Goal: Navigation & Orientation: Go to known website

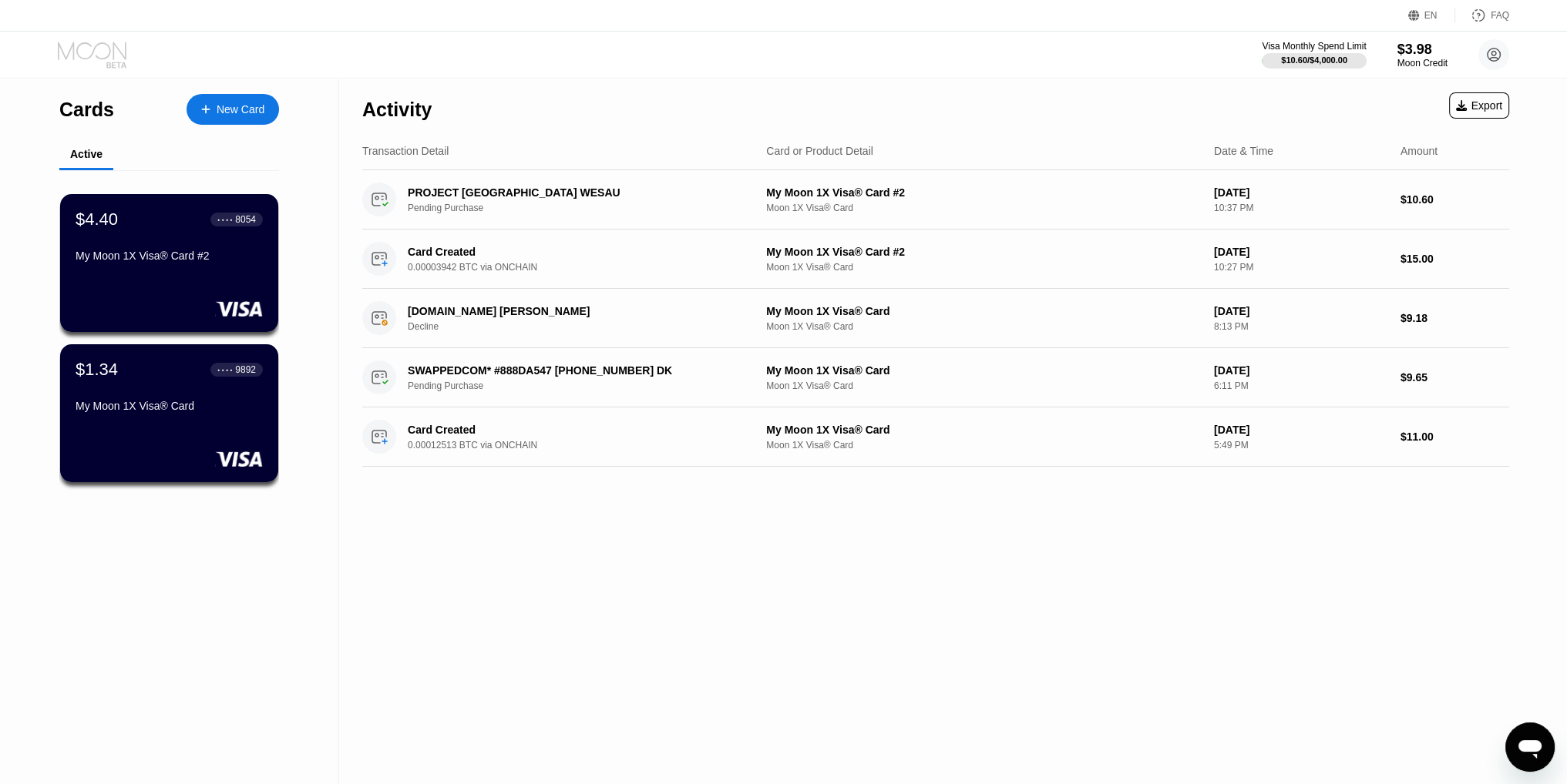
click at [86, 53] on icon at bounding box center [94, 55] width 72 height 27
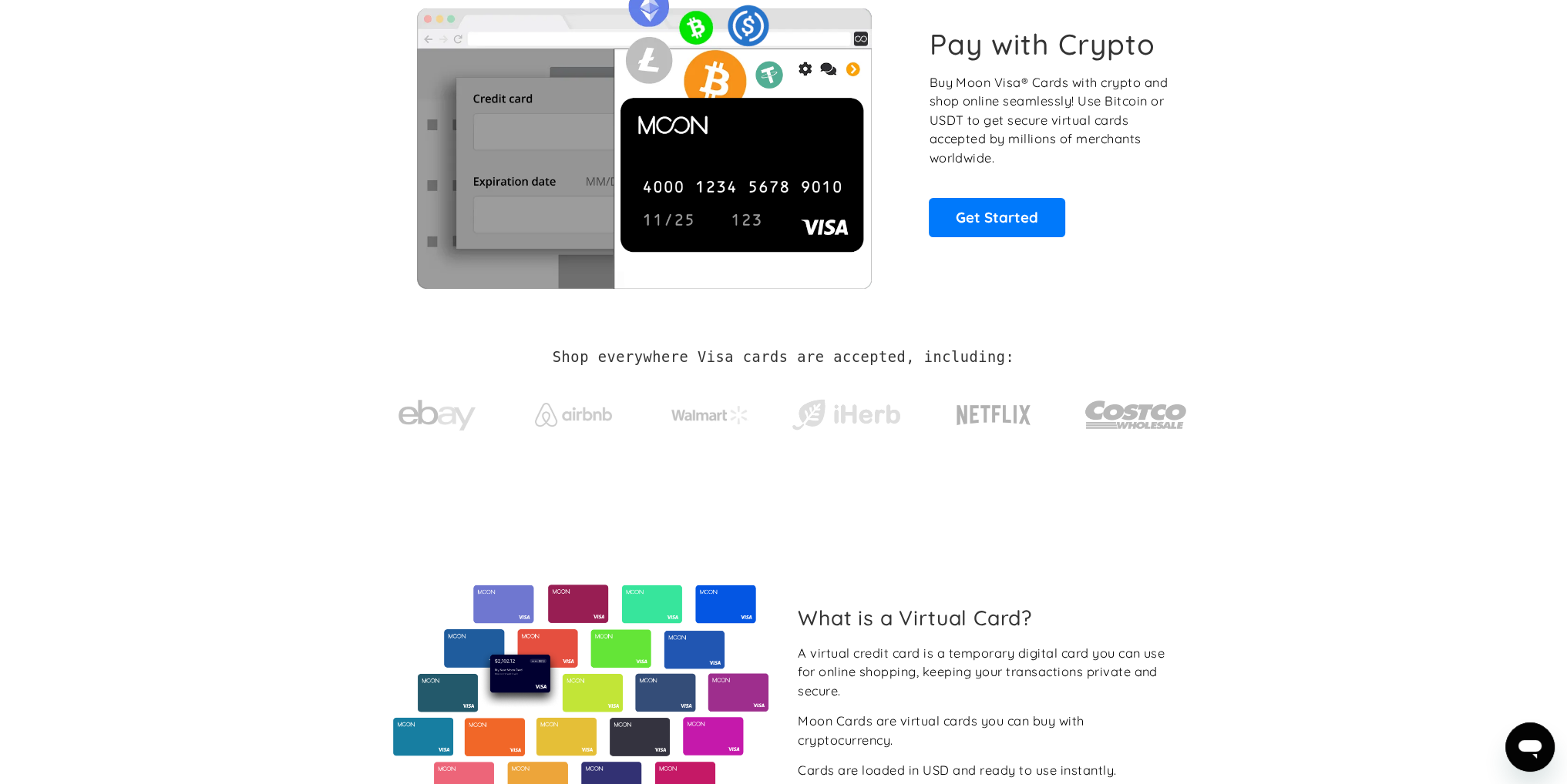
scroll to position [462, 0]
